Goal: Task Accomplishment & Management: Use online tool/utility

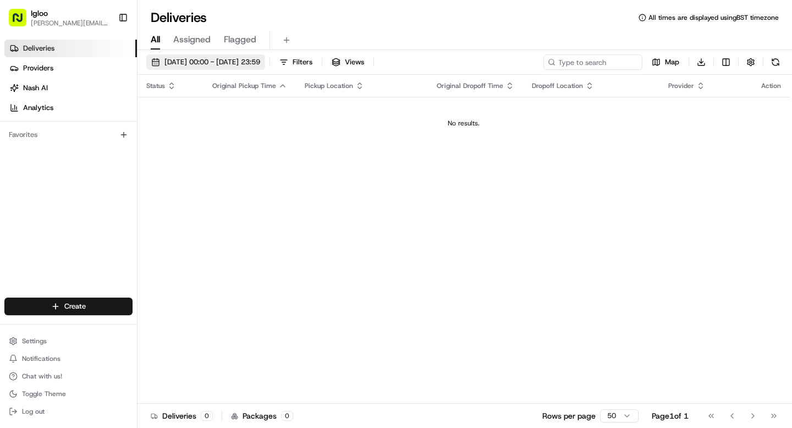
click at [194, 62] on span "[DATE] 00:00 - [DATE] 23:59" at bounding box center [212, 62] width 96 height 10
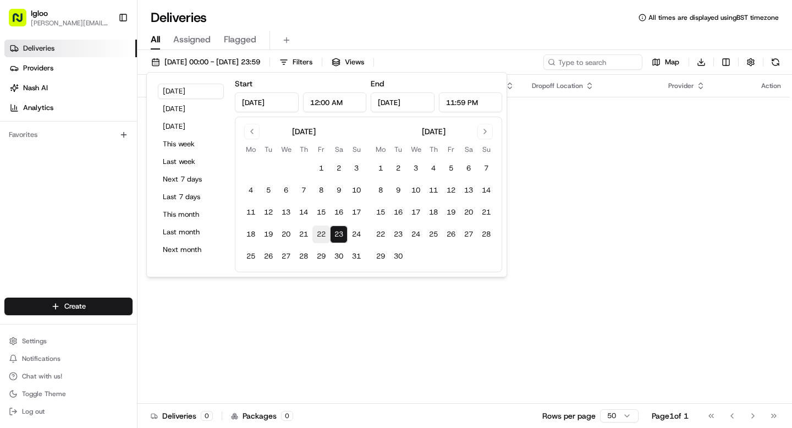
click at [317, 233] on button "22" at bounding box center [321, 235] width 18 height 18
type input "[DATE]"
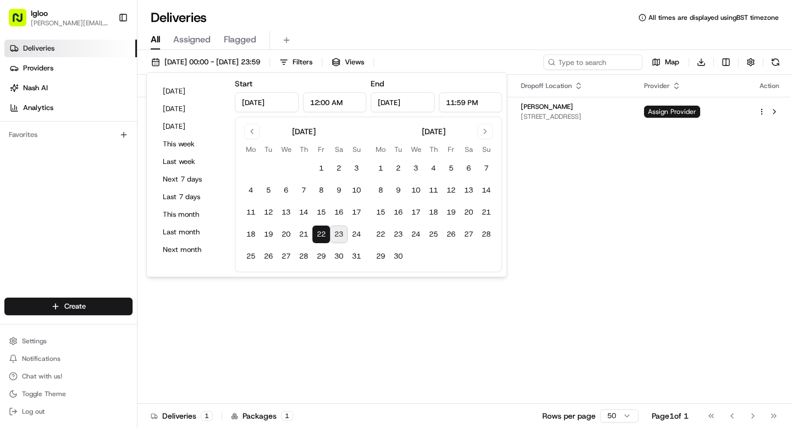
click at [340, 235] on button "23" at bounding box center [339, 235] width 18 height 18
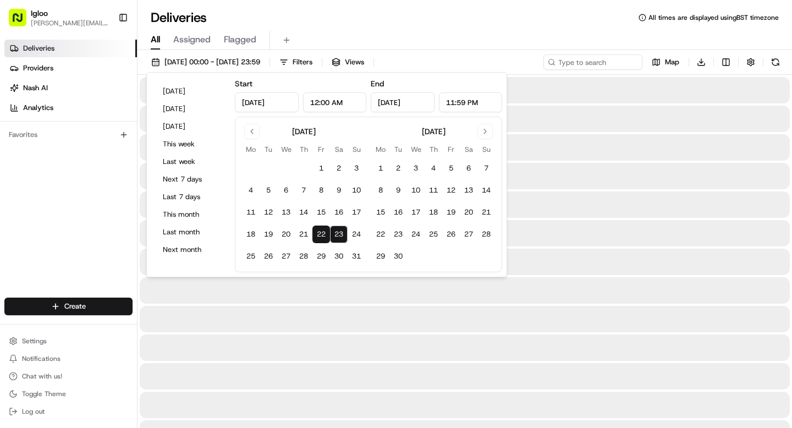
type input "[DATE]"
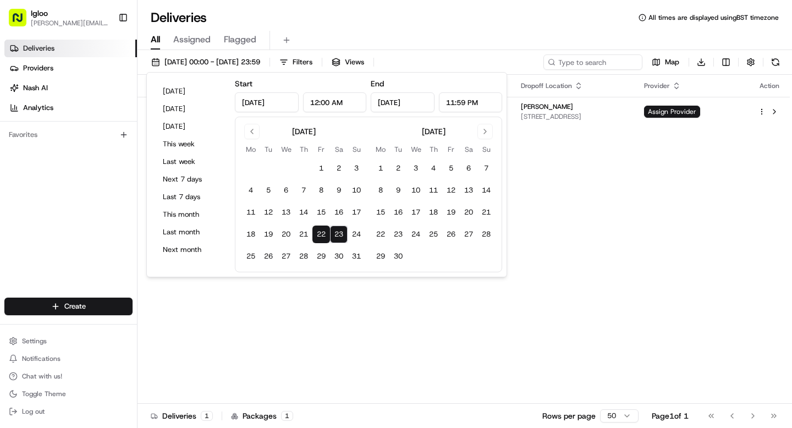
click at [573, 19] on div "Deliveries All times are displayed using BST timezone" at bounding box center [465, 18] width 655 height 18
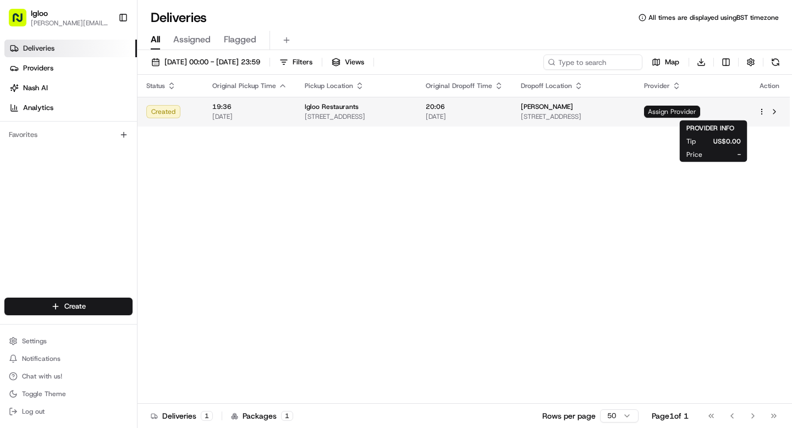
click at [700, 111] on span "Assign Provider" at bounding box center [672, 112] width 56 height 12
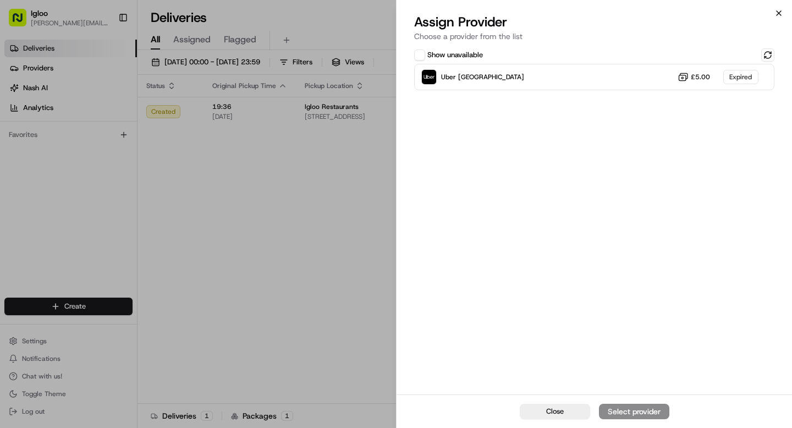
click at [779, 13] on icon "button" at bounding box center [779, 13] width 4 height 4
